Goal: Transaction & Acquisition: Purchase product/service

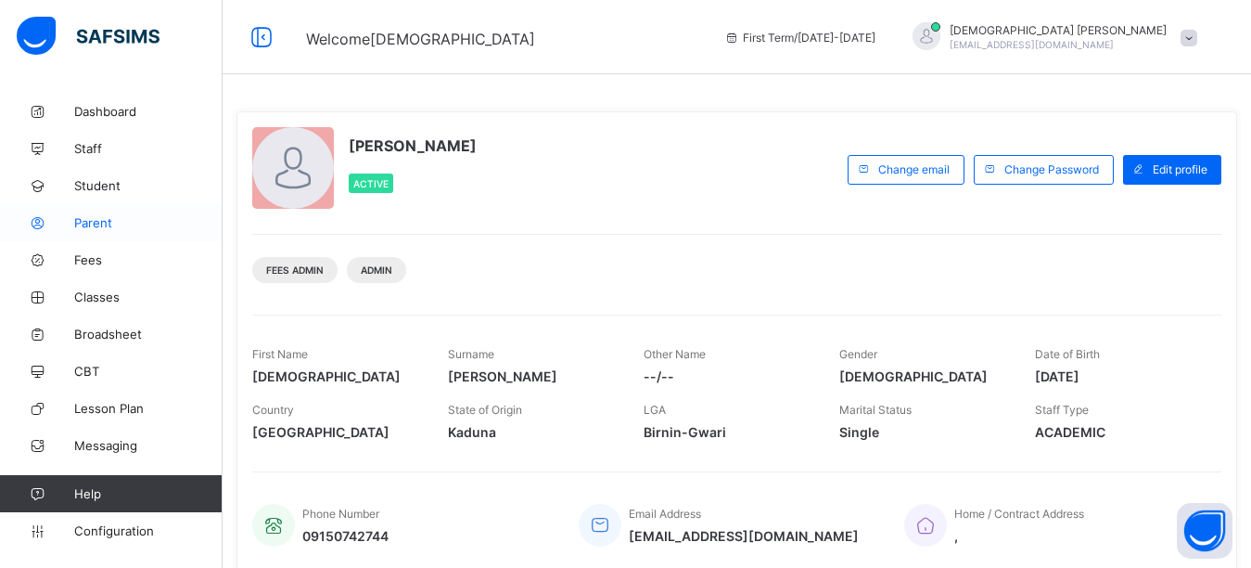
click at [100, 219] on span "Parent" at bounding box center [148, 222] width 148 height 15
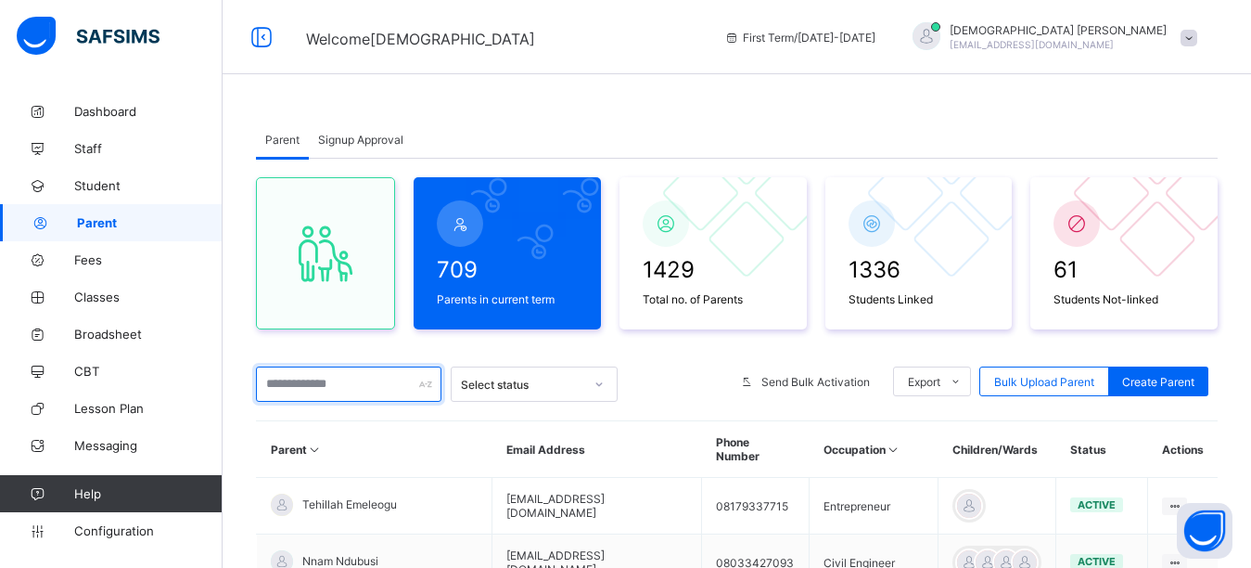
click at [310, 389] on input "text" at bounding box center [348, 383] width 185 height 35
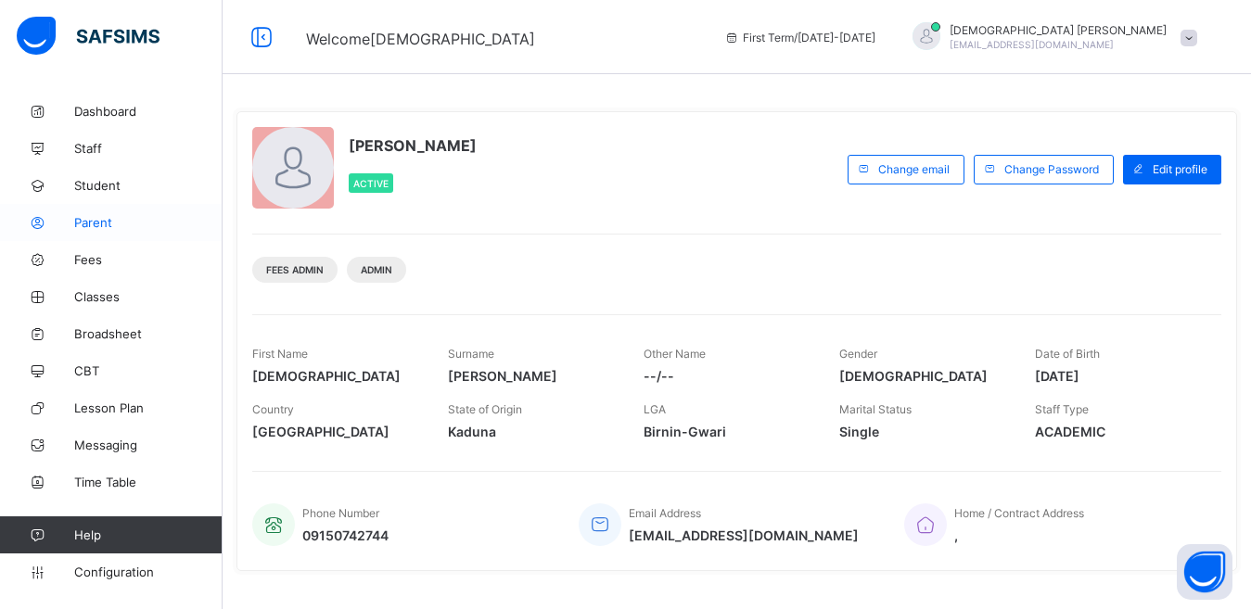
click at [105, 228] on span "Parent" at bounding box center [148, 222] width 148 height 15
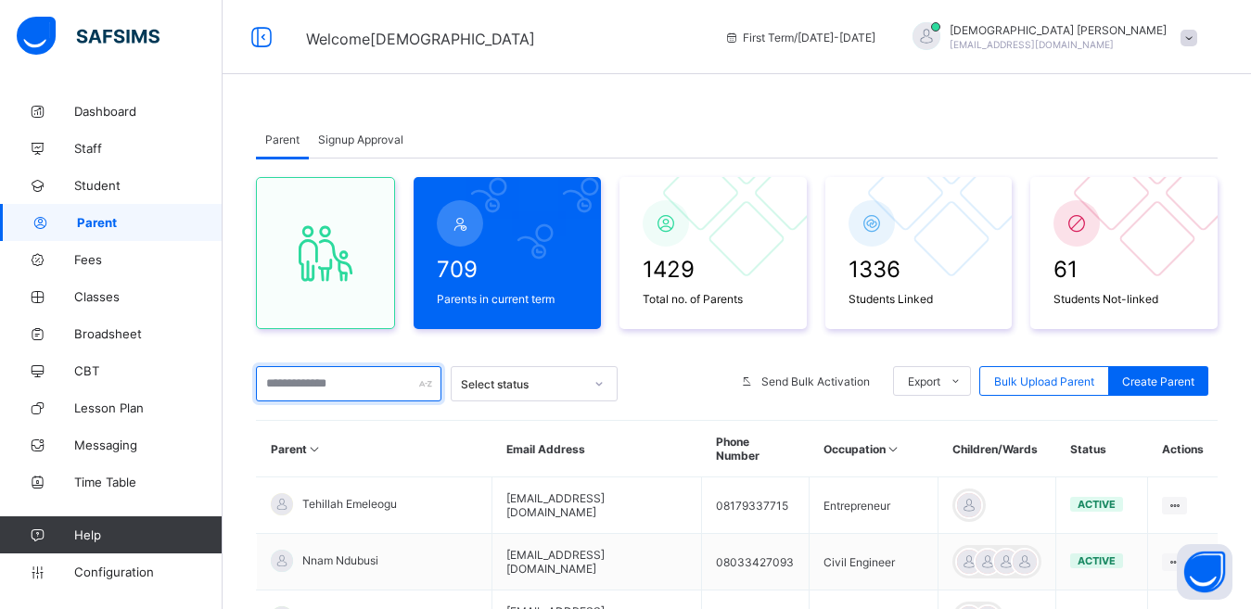
click at [374, 380] on input "text" at bounding box center [348, 383] width 185 height 35
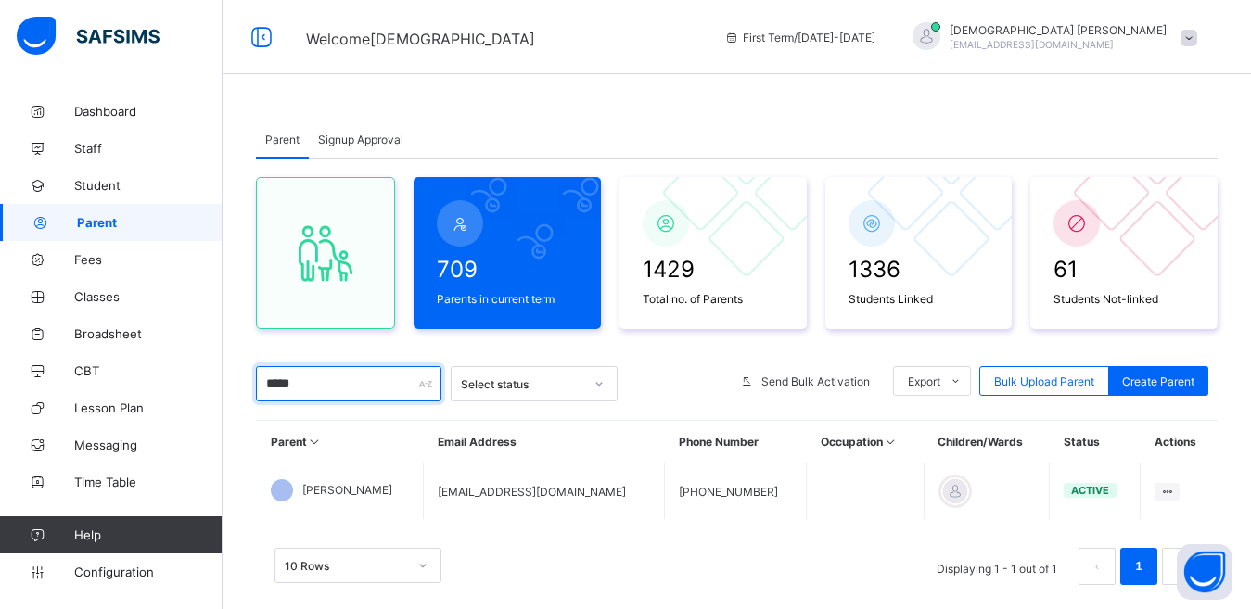
type input "*****"
click at [655, 104] on div "Parent Signup Approval Parent Signup Approval 709 Parents in current term 1429 …" at bounding box center [737, 371] width 1028 height 557
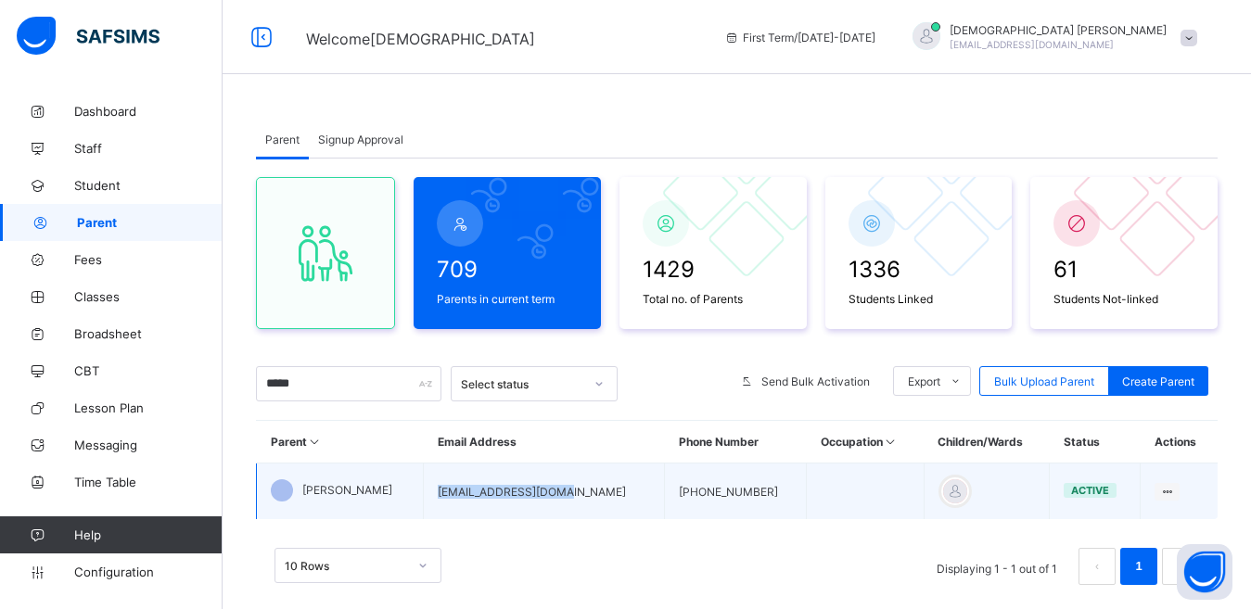
drag, startPoint x: 578, startPoint y: 498, endPoint x: 438, endPoint y: 509, distance: 140.5
click at [438, 509] on td "[EMAIL_ADDRESS][DOMAIN_NAME]" at bounding box center [544, 492] width 241 height 57
copy td "[EMAIL_ADDRESS][DOMAIN_NAME]"
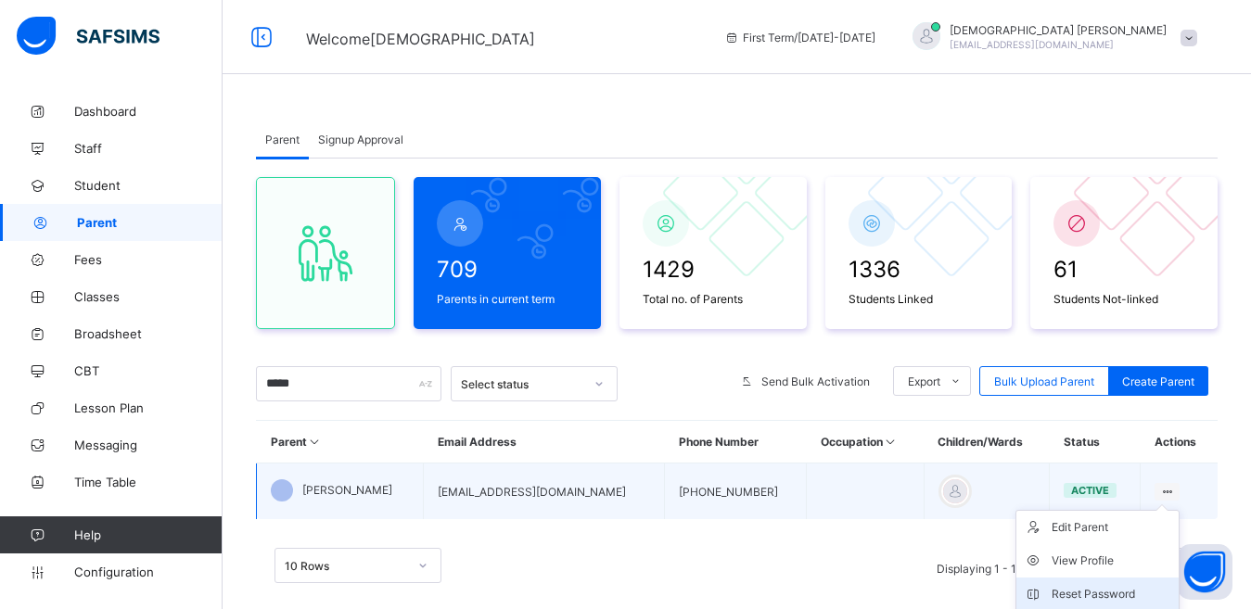
click at [1084, 597] on div "Reset Password" at bounding box center [1112, 594] width 120 height 19
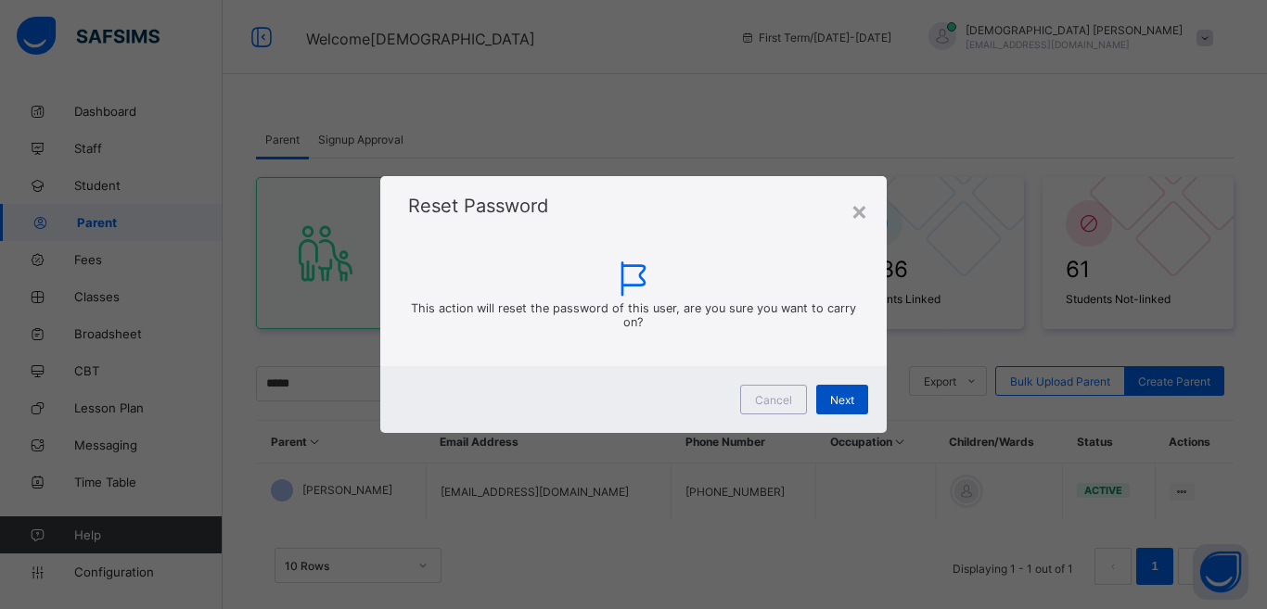
click at [836, 410] on div "Next" at bounding box center [842, 400] width 52 height 30
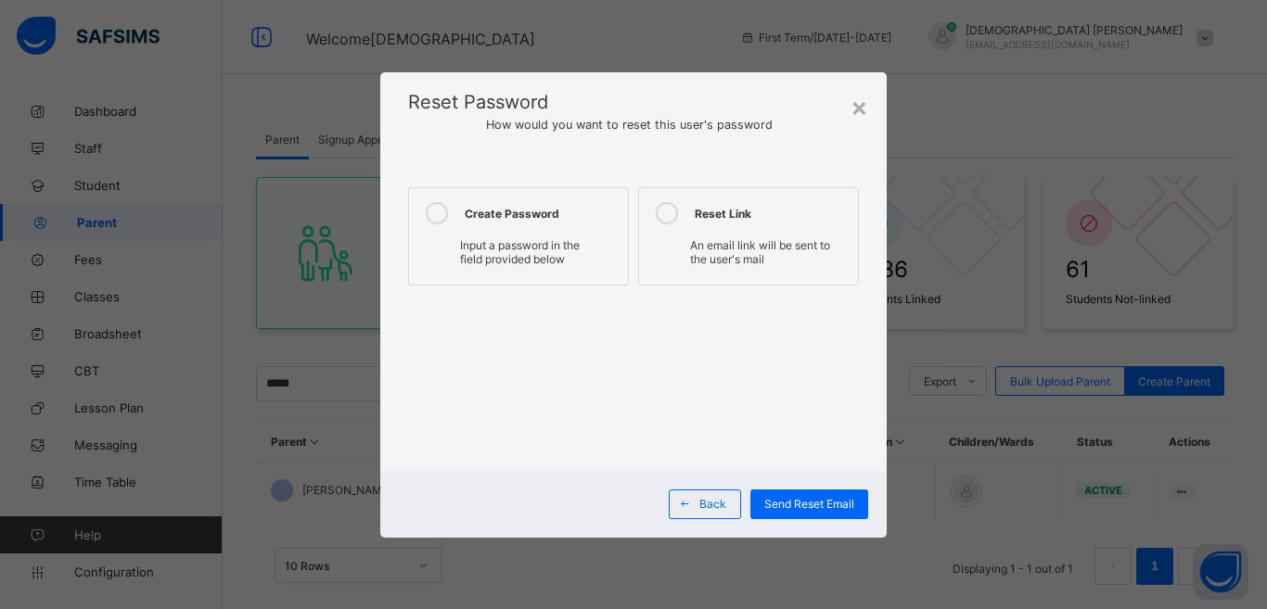
click at [435, 215] on icon at bounding box center [437, 213] width 22 height 22
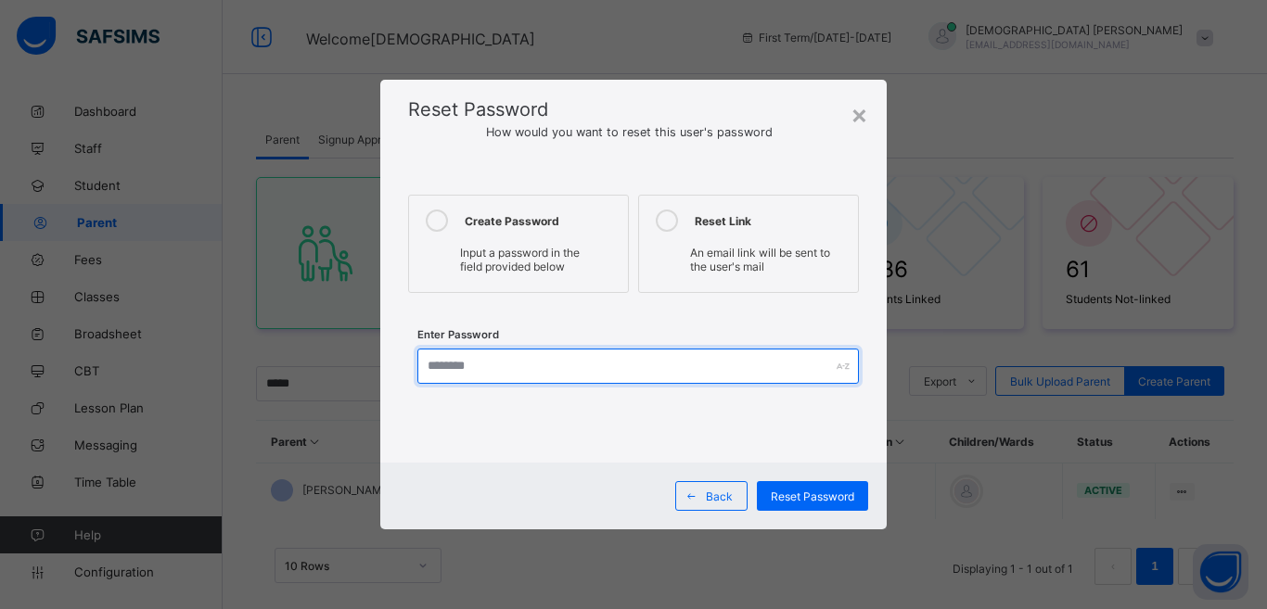
click at [488, 370] on input "text" at bounding box center [637, 366] width 441 height 35
type input "**********"
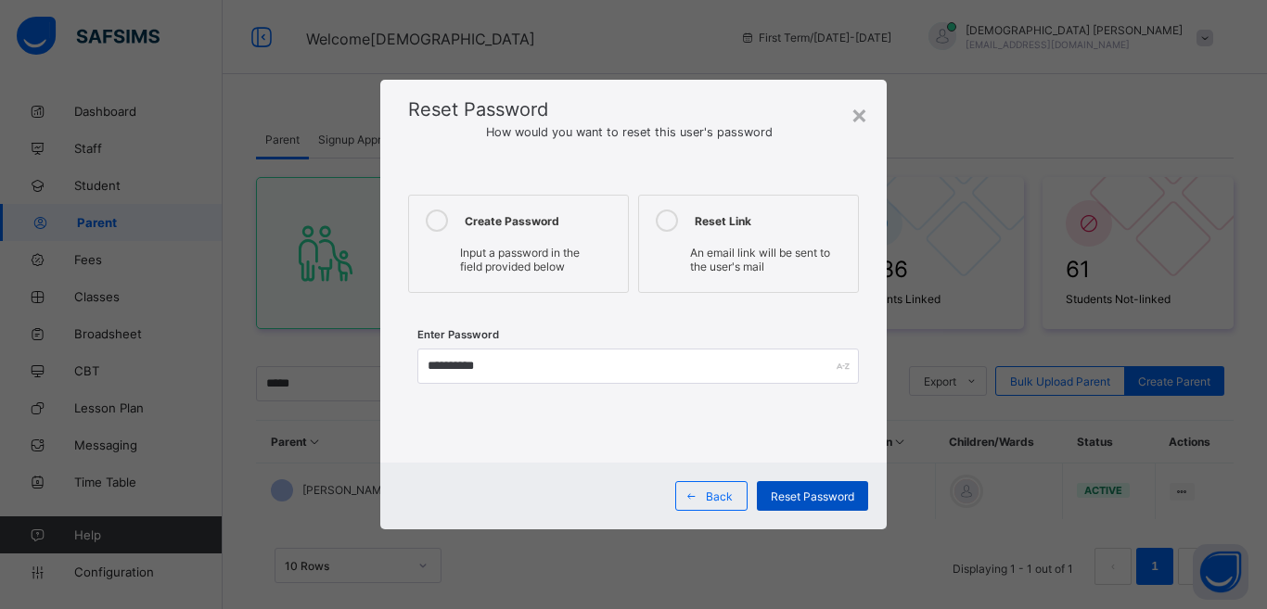
click at [796, 507] on div "Reset Password" at bounding box center [812, 496] width 111 height 30
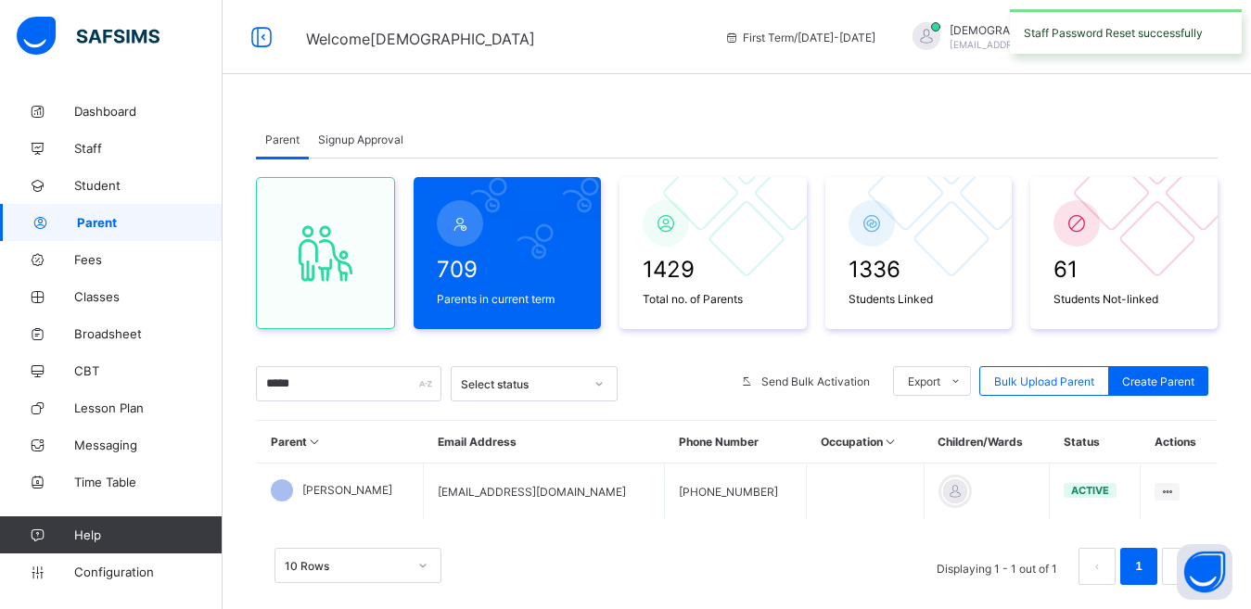
click at [885, 54] on div "First Term / [DATE]-[DATE]" at bounding box center [800, 37] width 170 height 74
click at [1104, 41] on span "[EMAIL_ADDRESS][DOMAIN_NAME]" at bounding box center [1032, 44] width 164 height 11
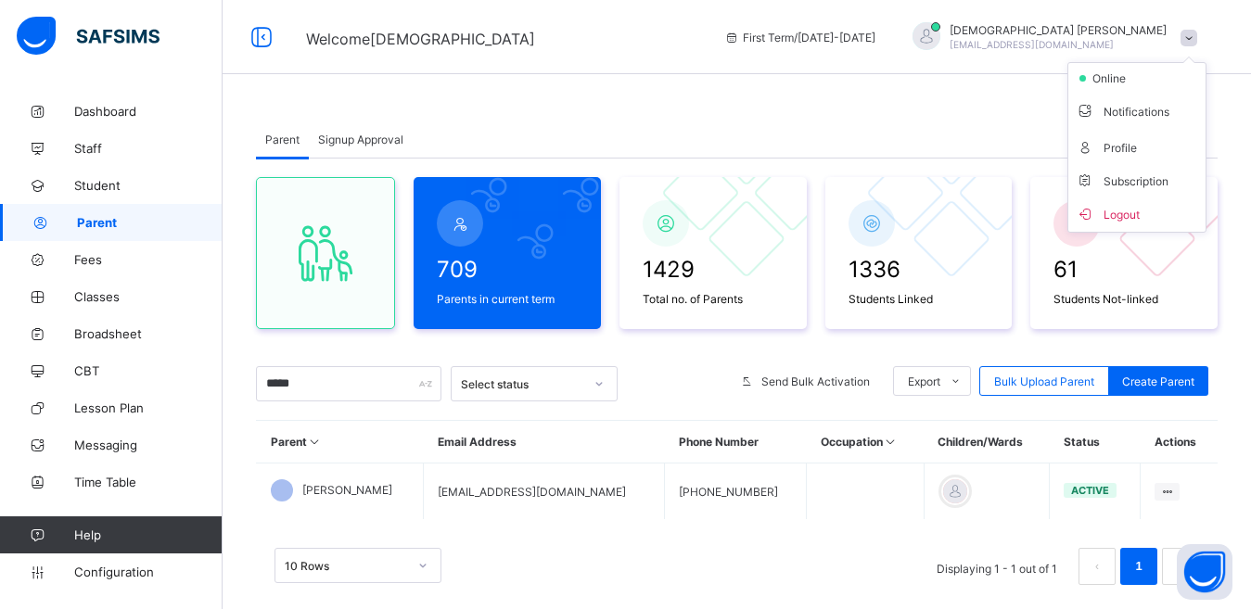
click at [1133, 211] on span "Logout" at bounding box center [1137, 213] width 122 height 21
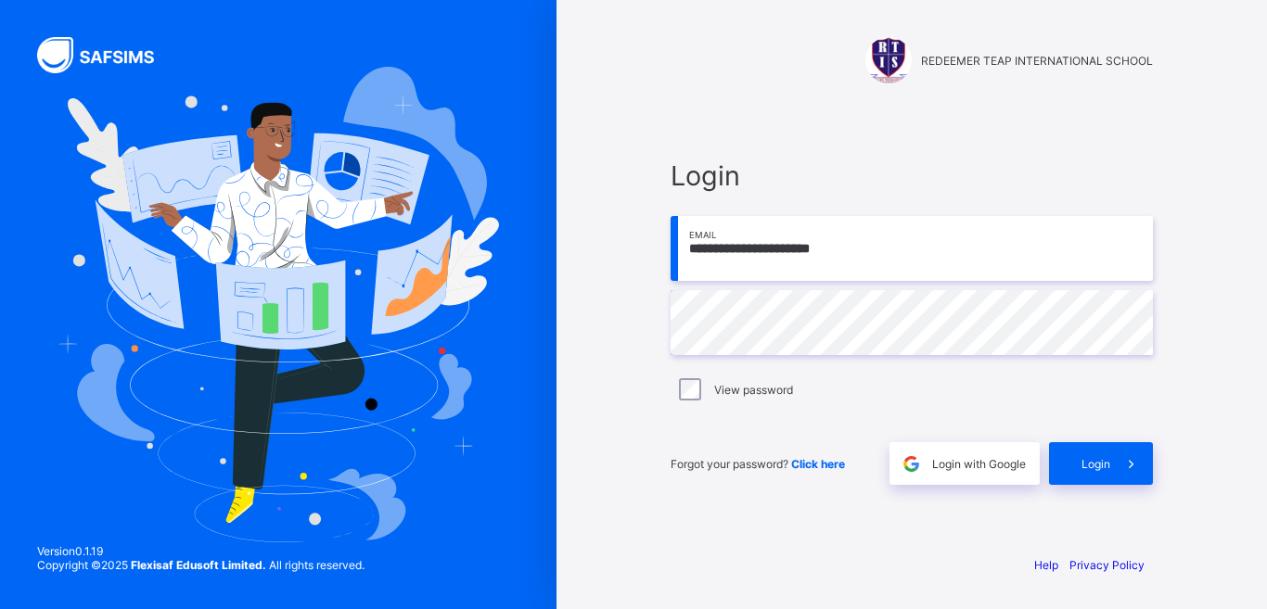
click at [876, 244] on input "**********" at bounding box center [911, 248] width 482 height 65
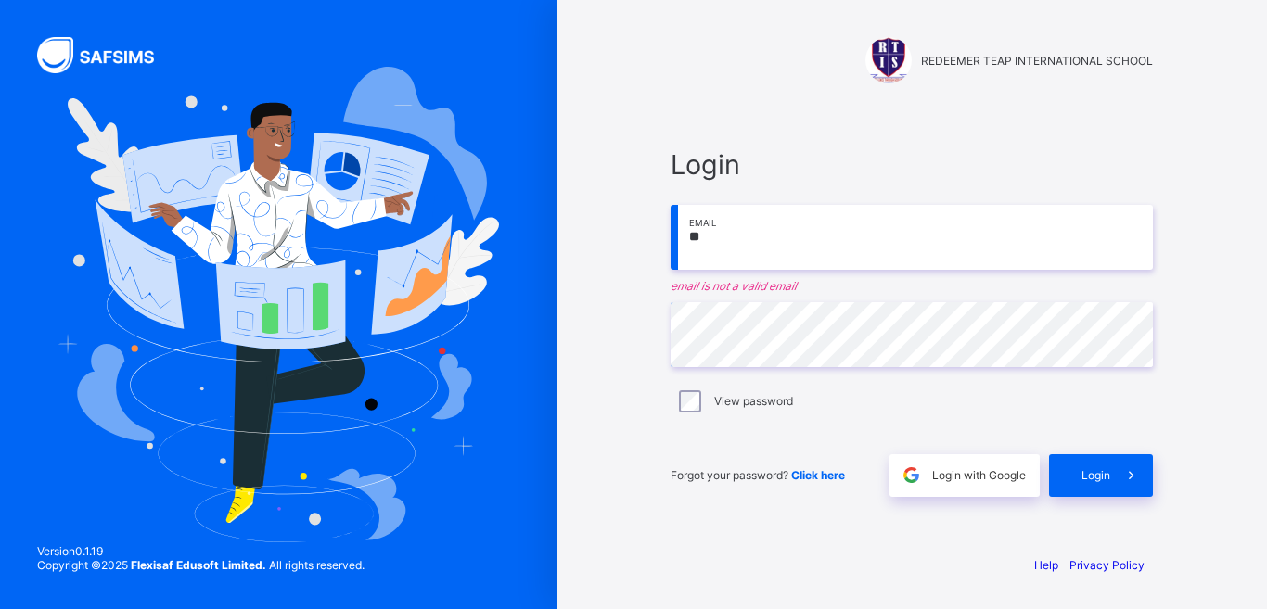
type input "*"
paste input "**********"
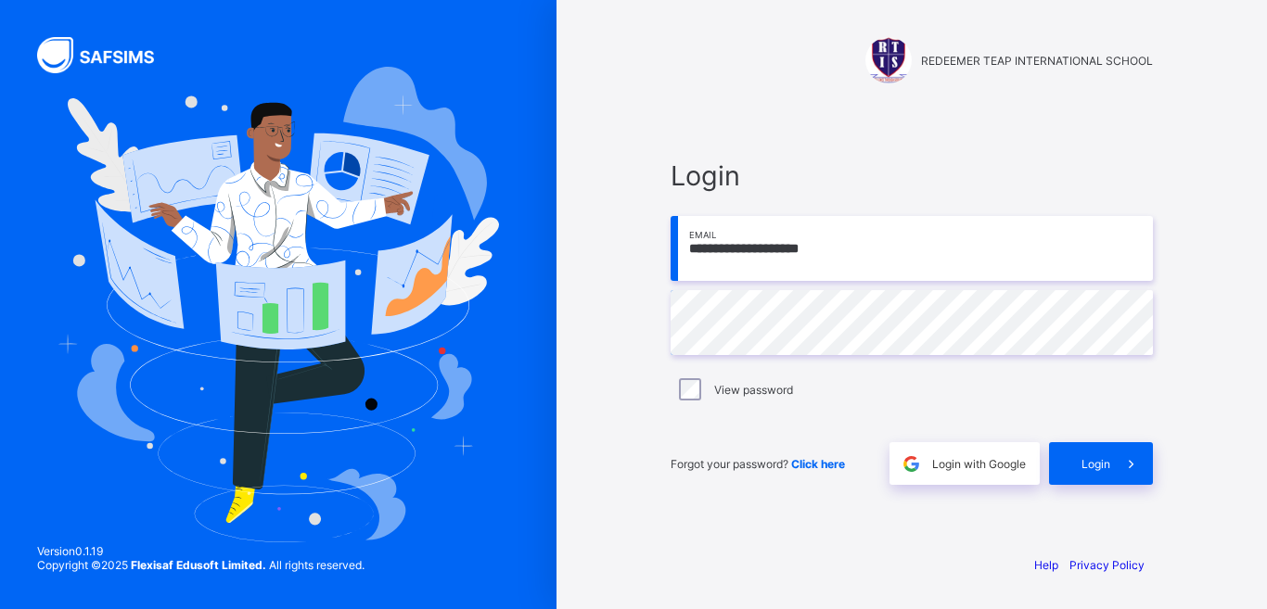
type input "**********"
click at [1085, 474] on div "Login" at bounding box center [1101, 463] width 104 height 43
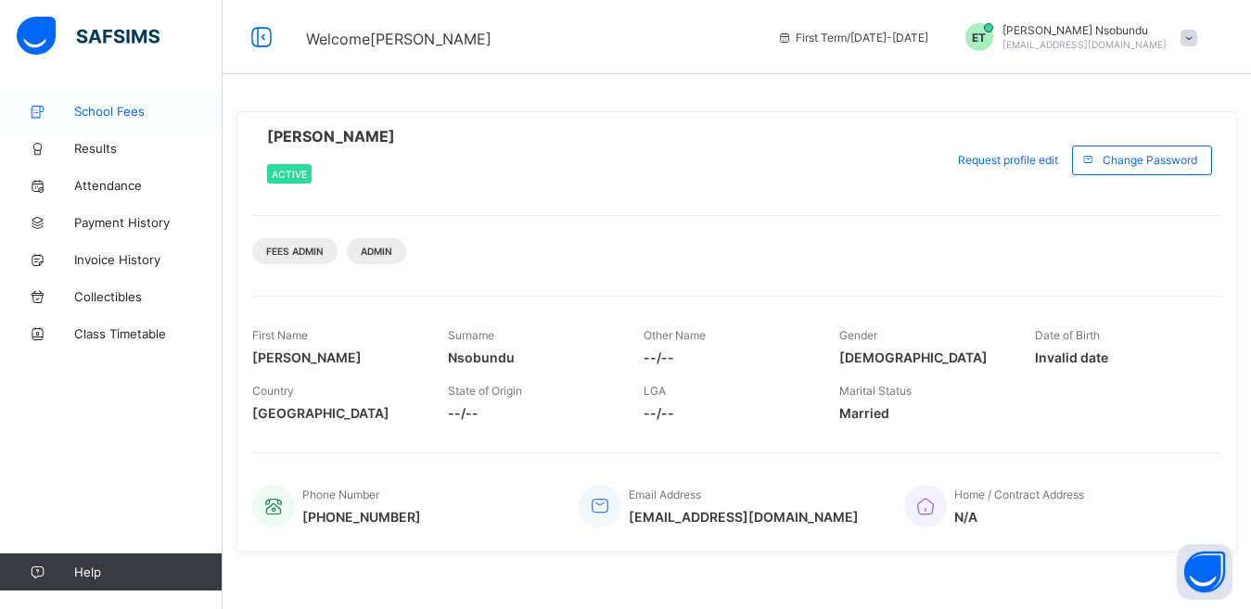
click at [134, 118] on span "School Fees" at bounding box center [148, 111] width 148 height 15
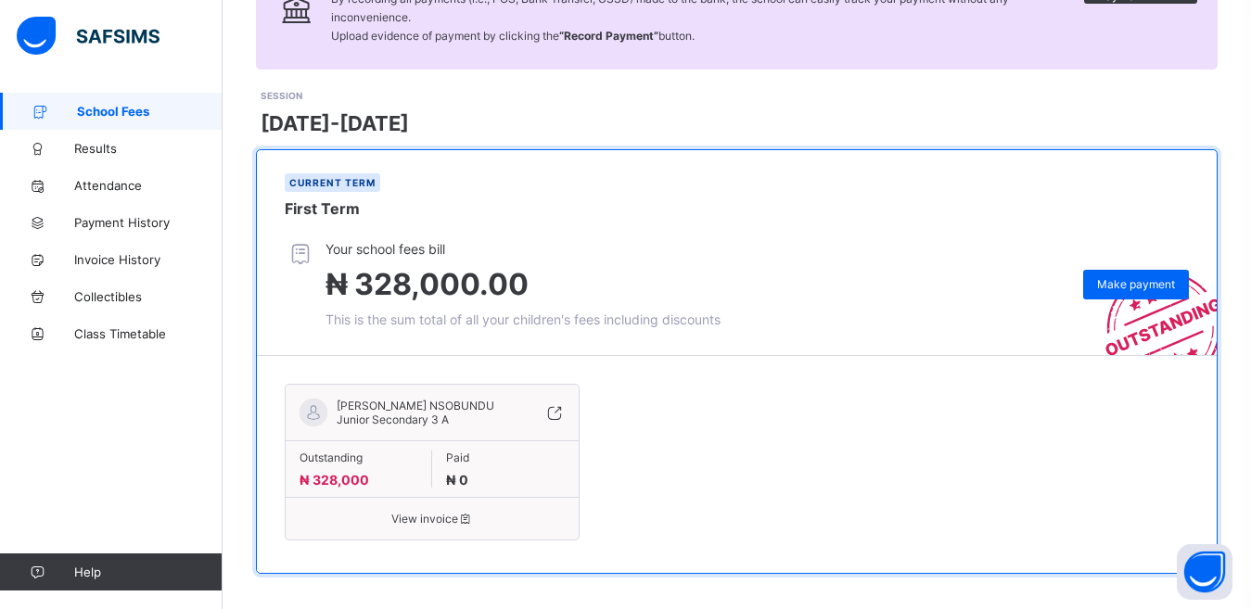
scroll to position [196, 0]
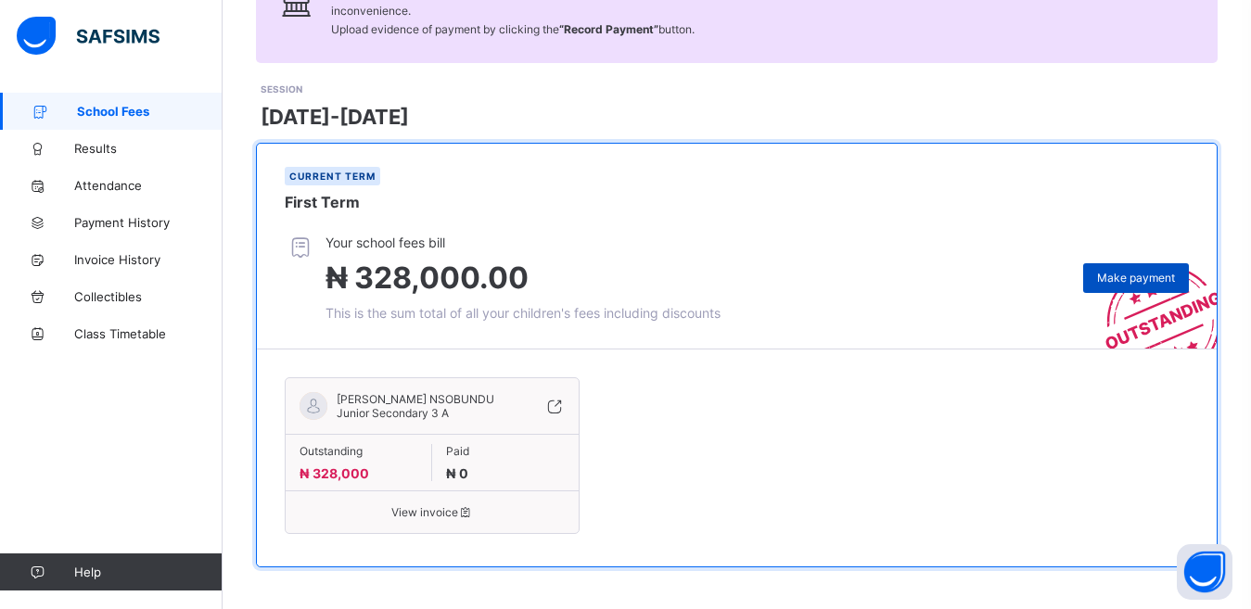
click at [1152, 271] on span "Make payment" at bounding box center [1136, 278] width 78 height 14
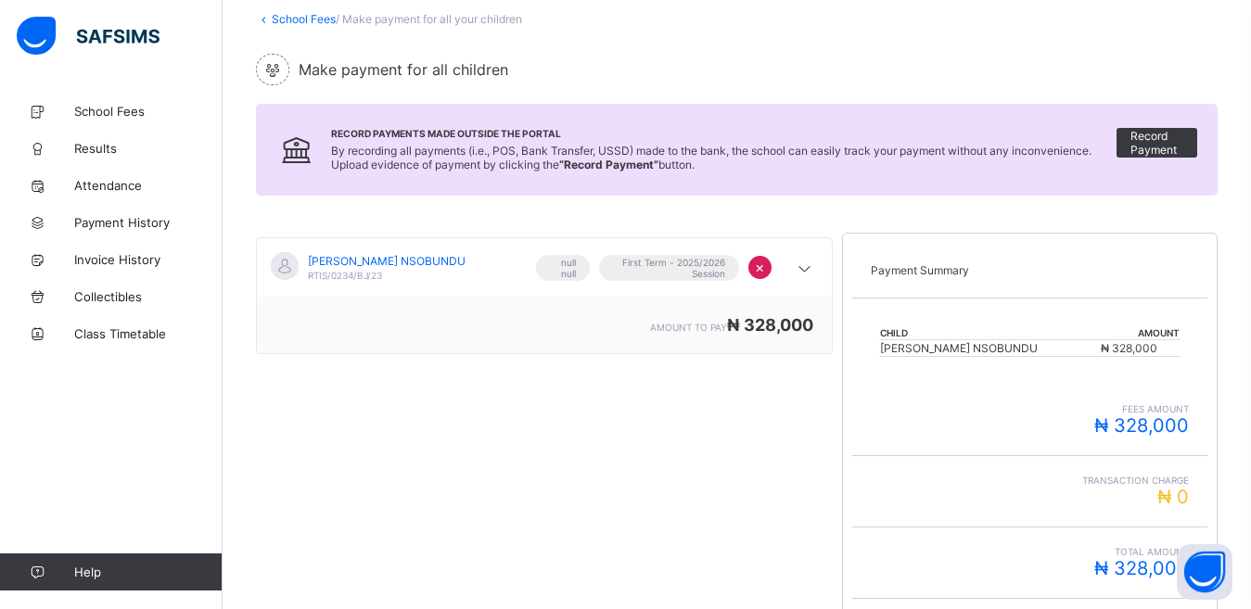
scroll to position [343, 0]
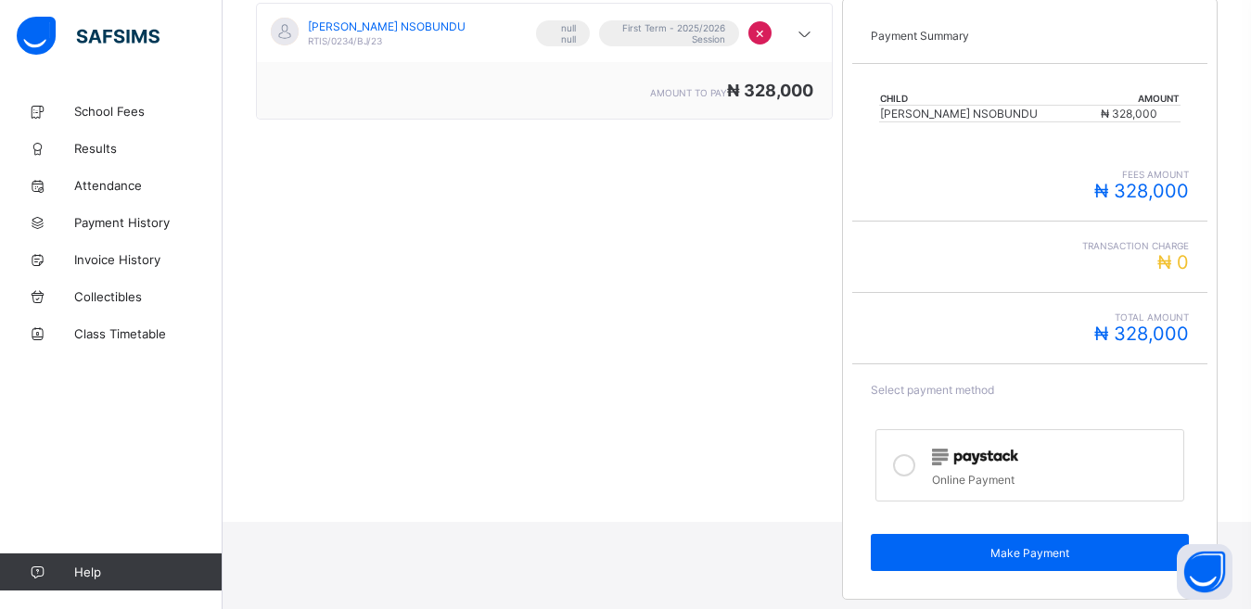
click at [915, 466] on icon at bounding box center [904, 465] width 22 height 22
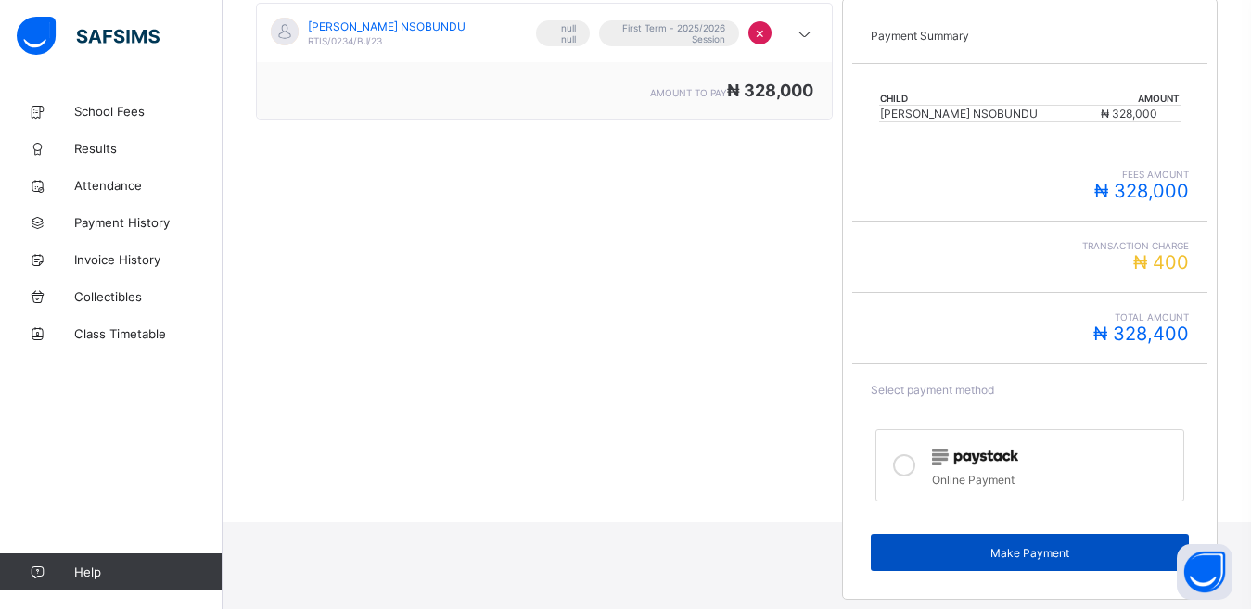
click at [950, 559] on span "Make Payment" at bounding box center [1029, 553] width 289 height 14
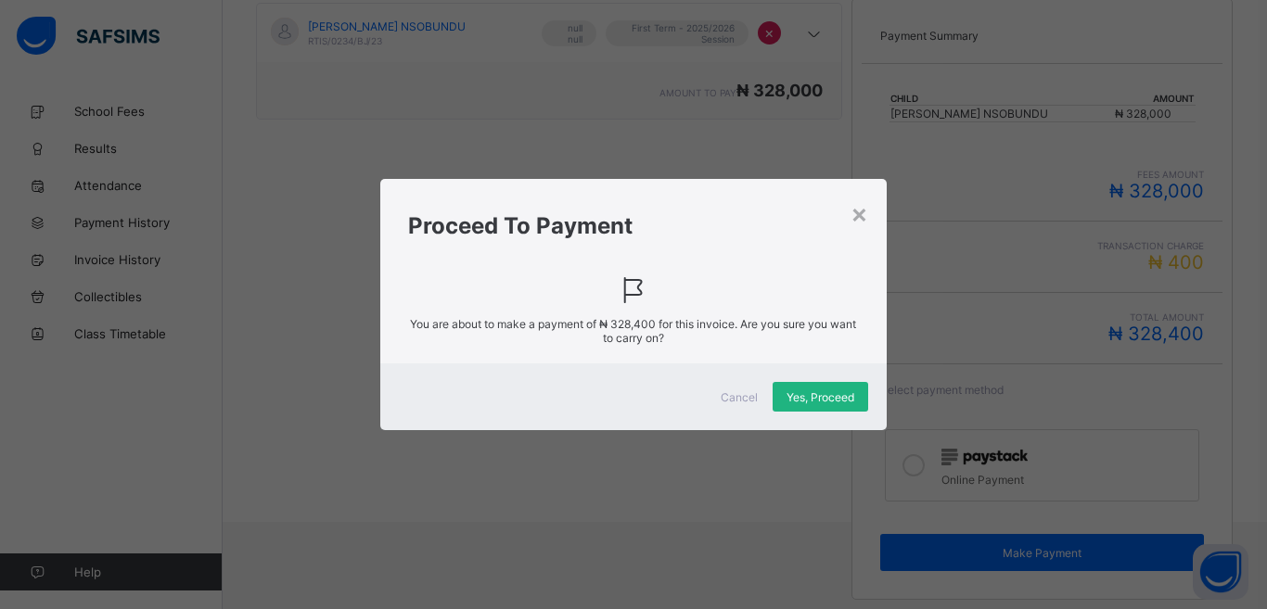
click at [833, 404] on div "Yes, Proceed" at bounding box center [820, 397] width 96 height 30
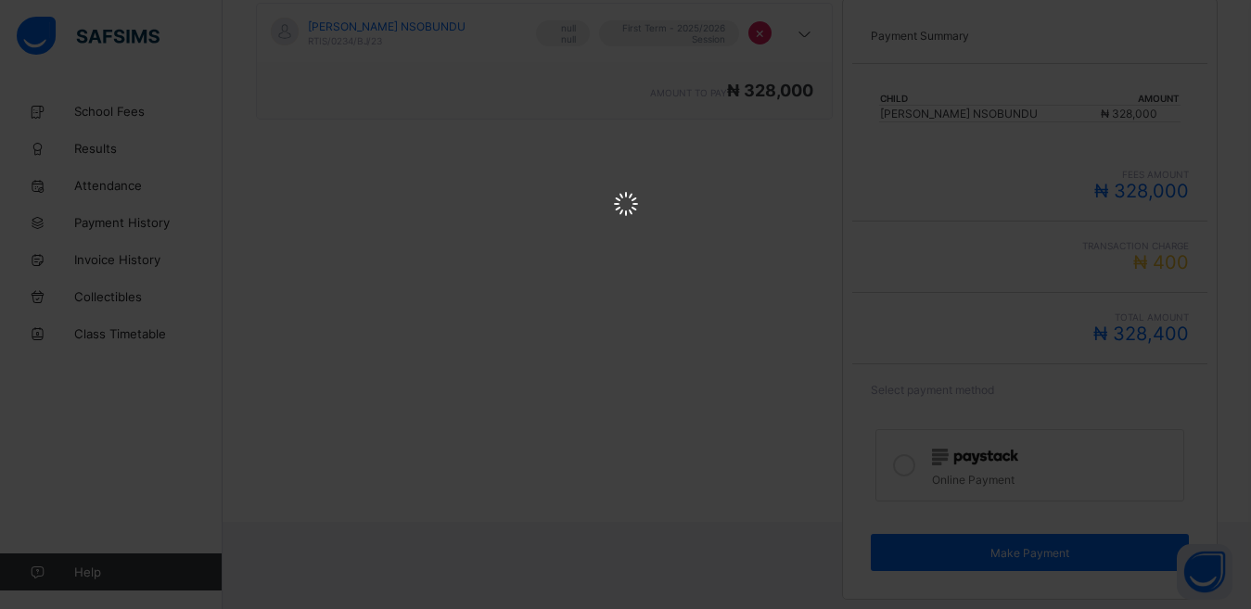
scroll to position [0, 0]
